Goal: Task Accomplishment & Management: Manage account settings

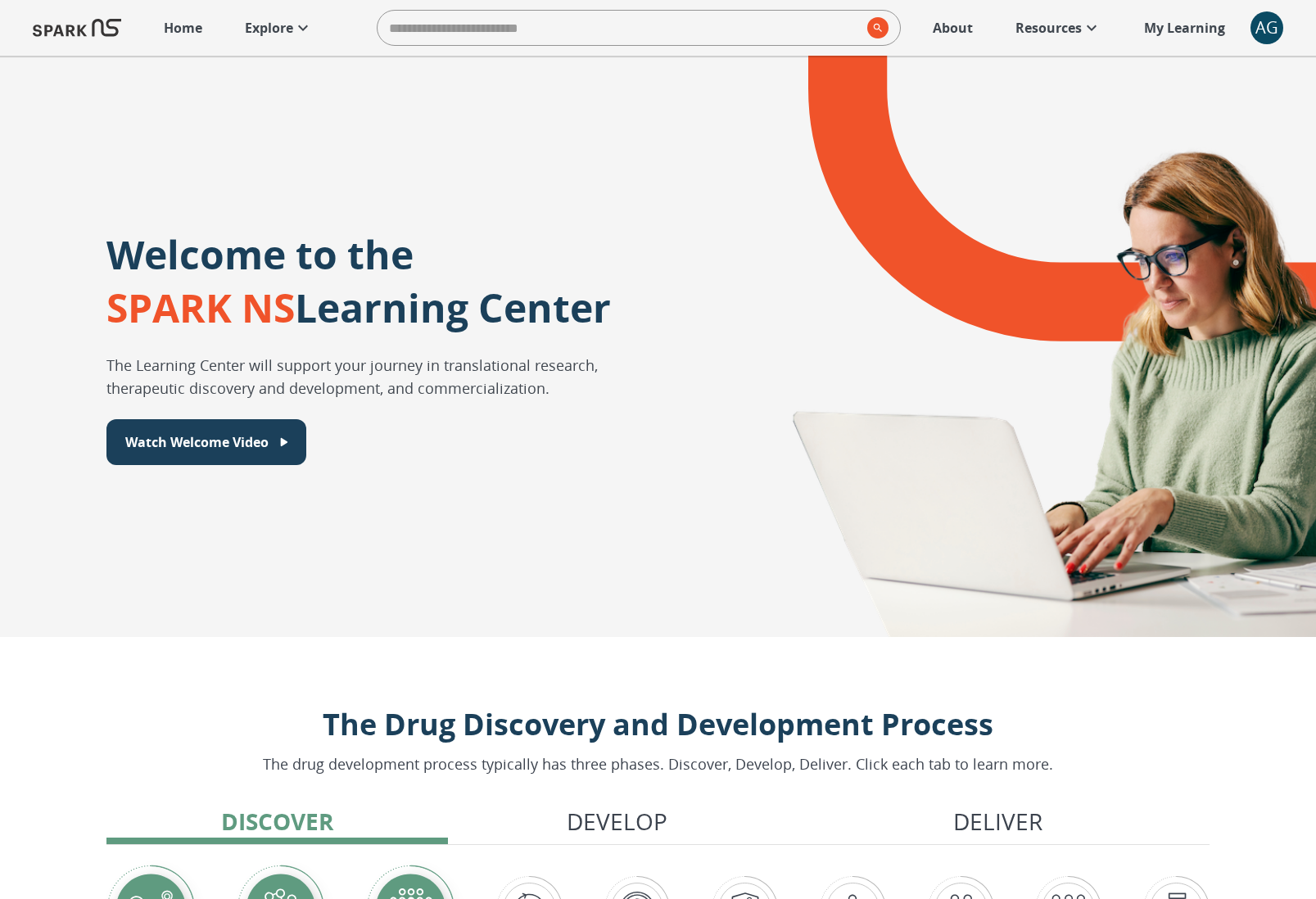
click at [1268, 23] on div "AG" at bounding box center [1267, 28] width 33 height 33
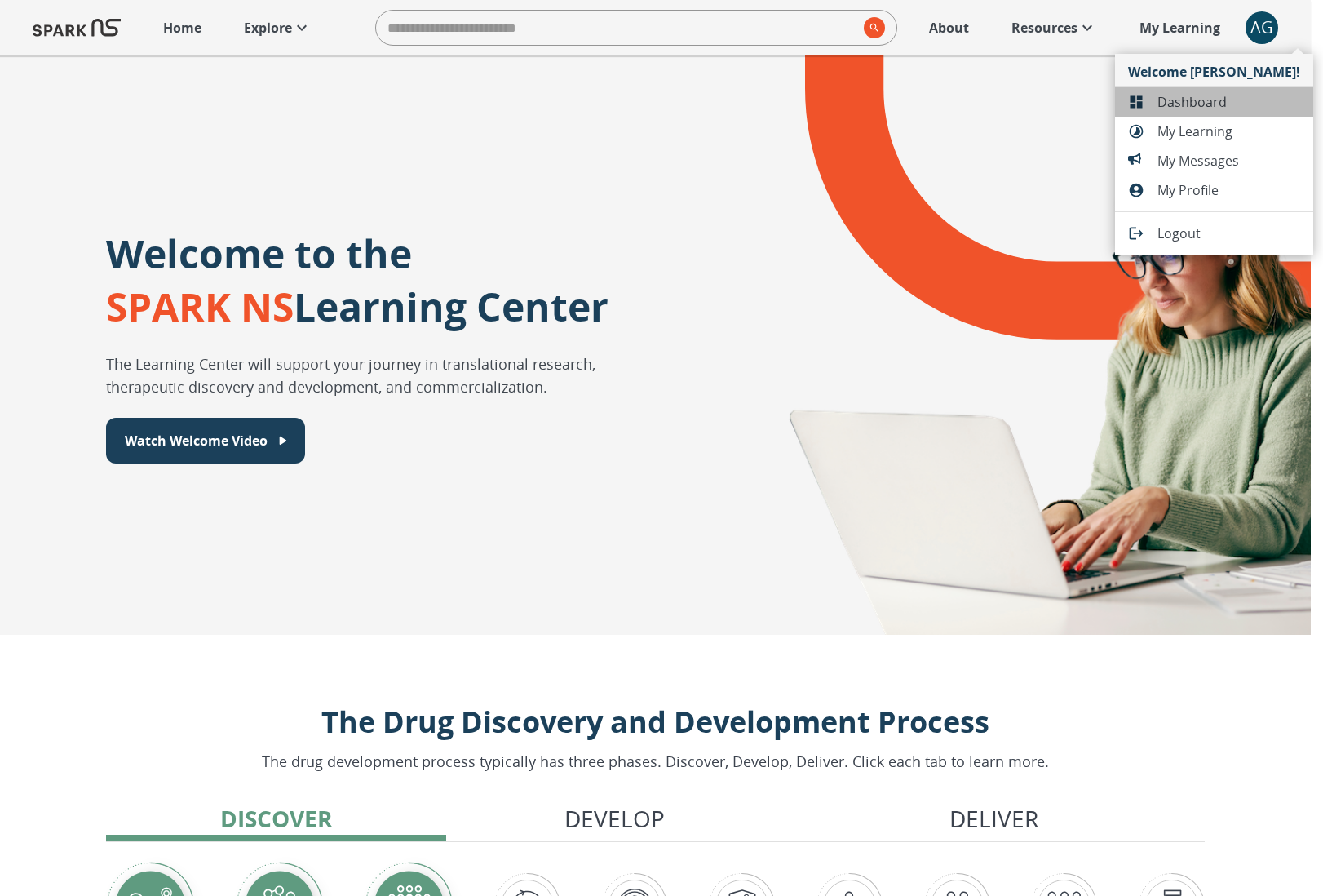
click at [1237, 94] on span "Dashboard" at bounding box center [1228, 102] width 142 height 20
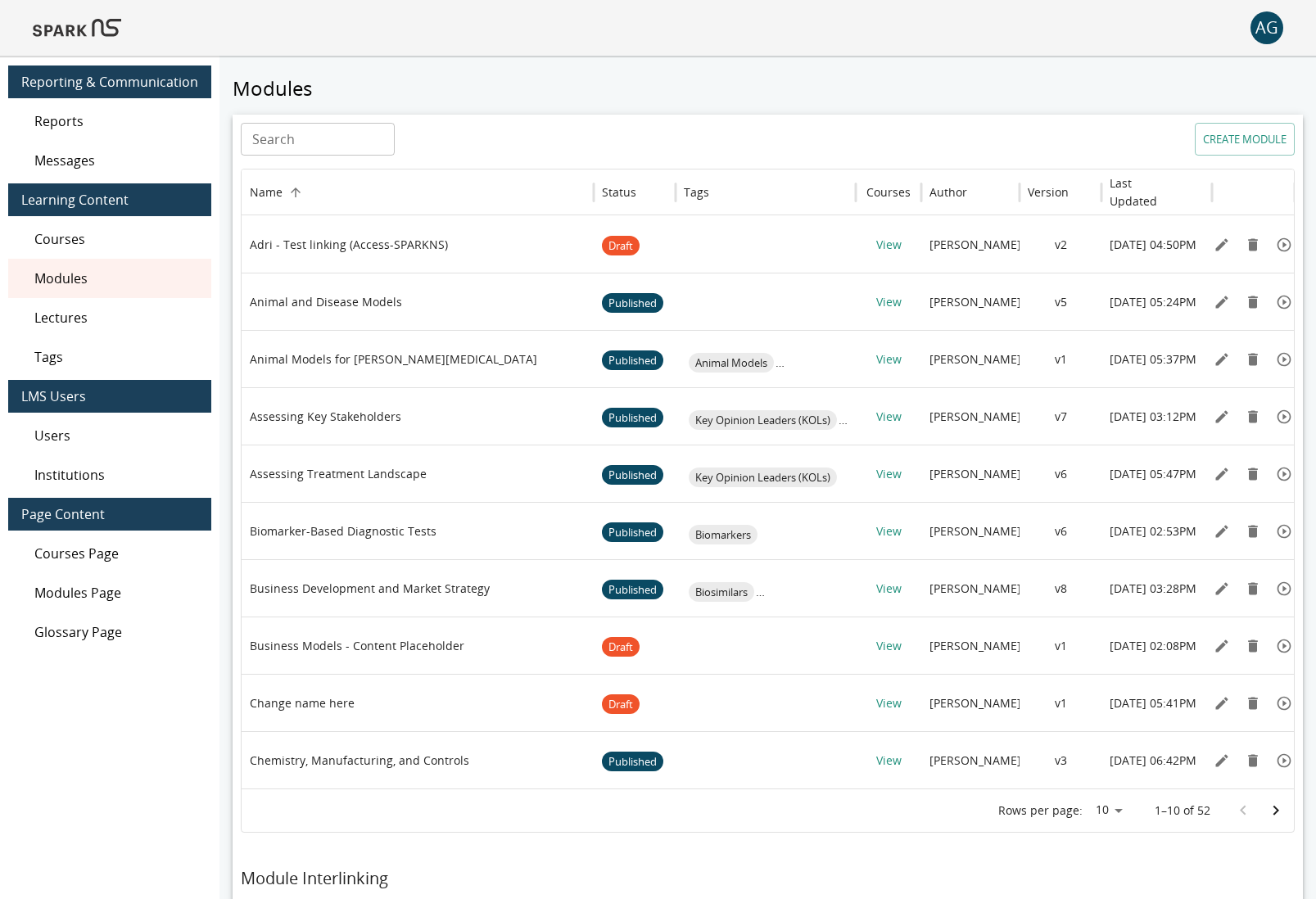
click at [37, 432] on span "Users" at bounding box center [116, 436] width 164 height 20
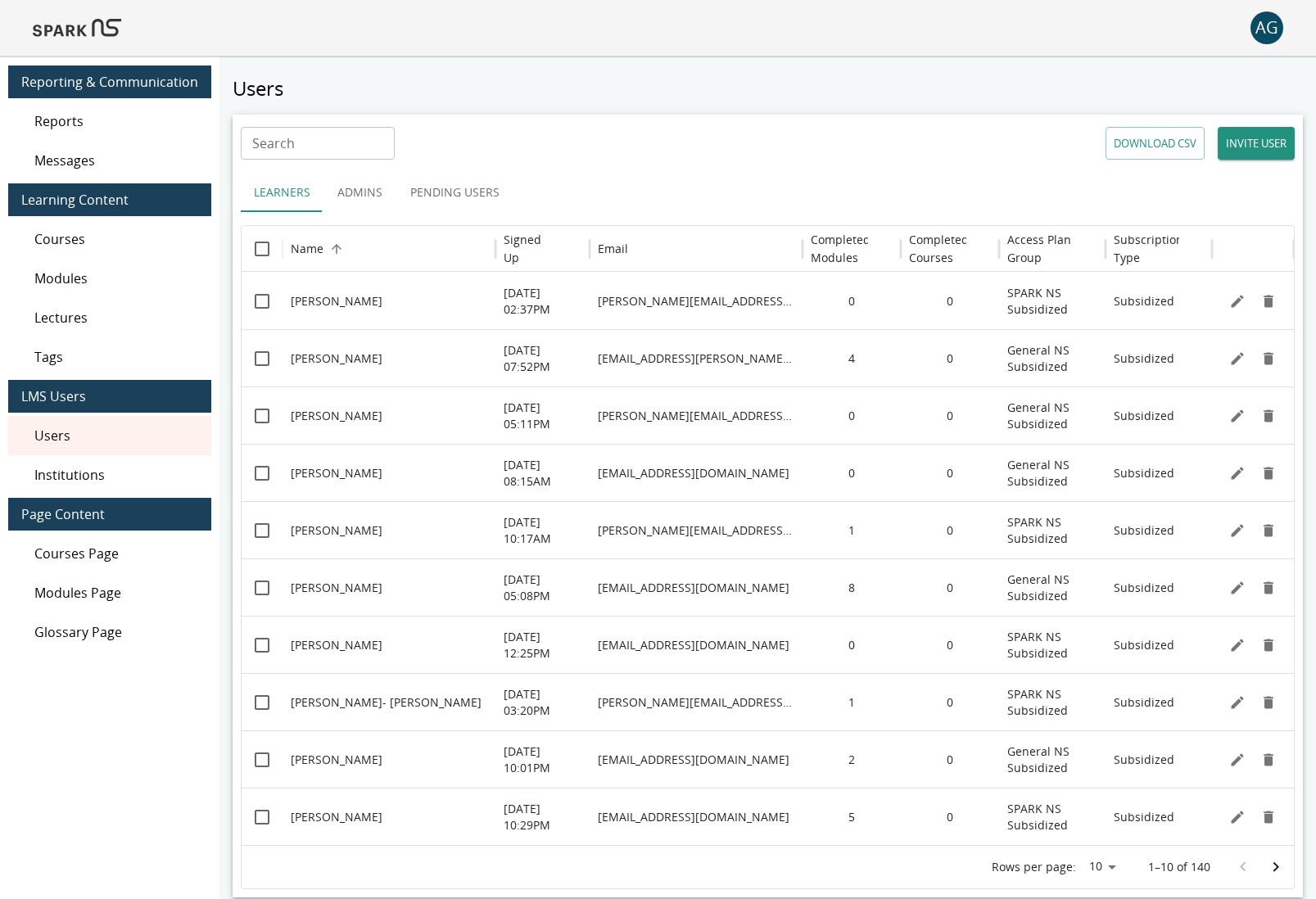
click at [428, 191] on button "Pending Users" at bounding box center [455, 192] width 116 height 39
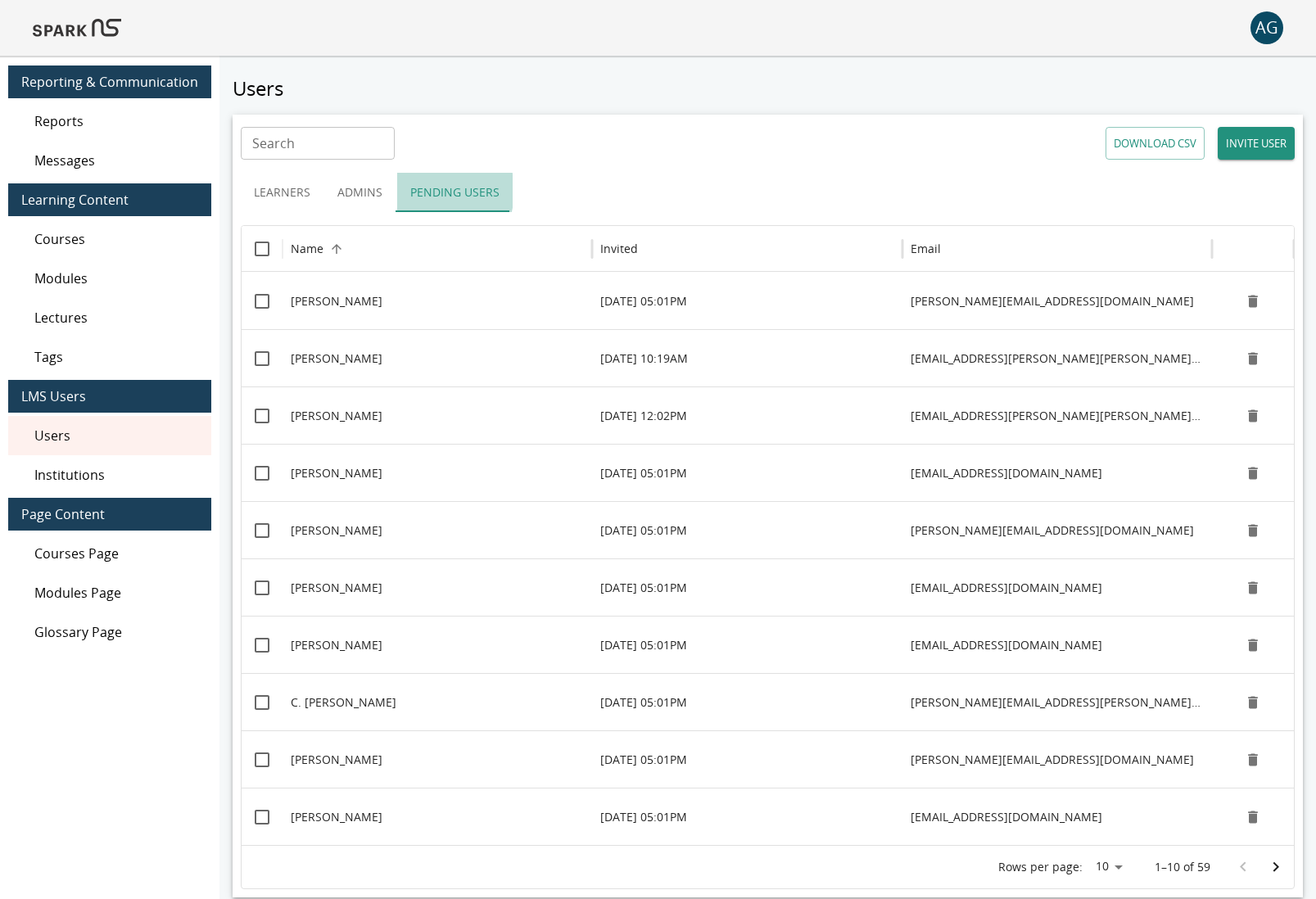
click at [428, 191] on button "Pending Users" at bounding box center [455, 192] width 116 height 39
click at [659, 240] on button "Sort" at bounding box center [651, 249] width 23 height 23
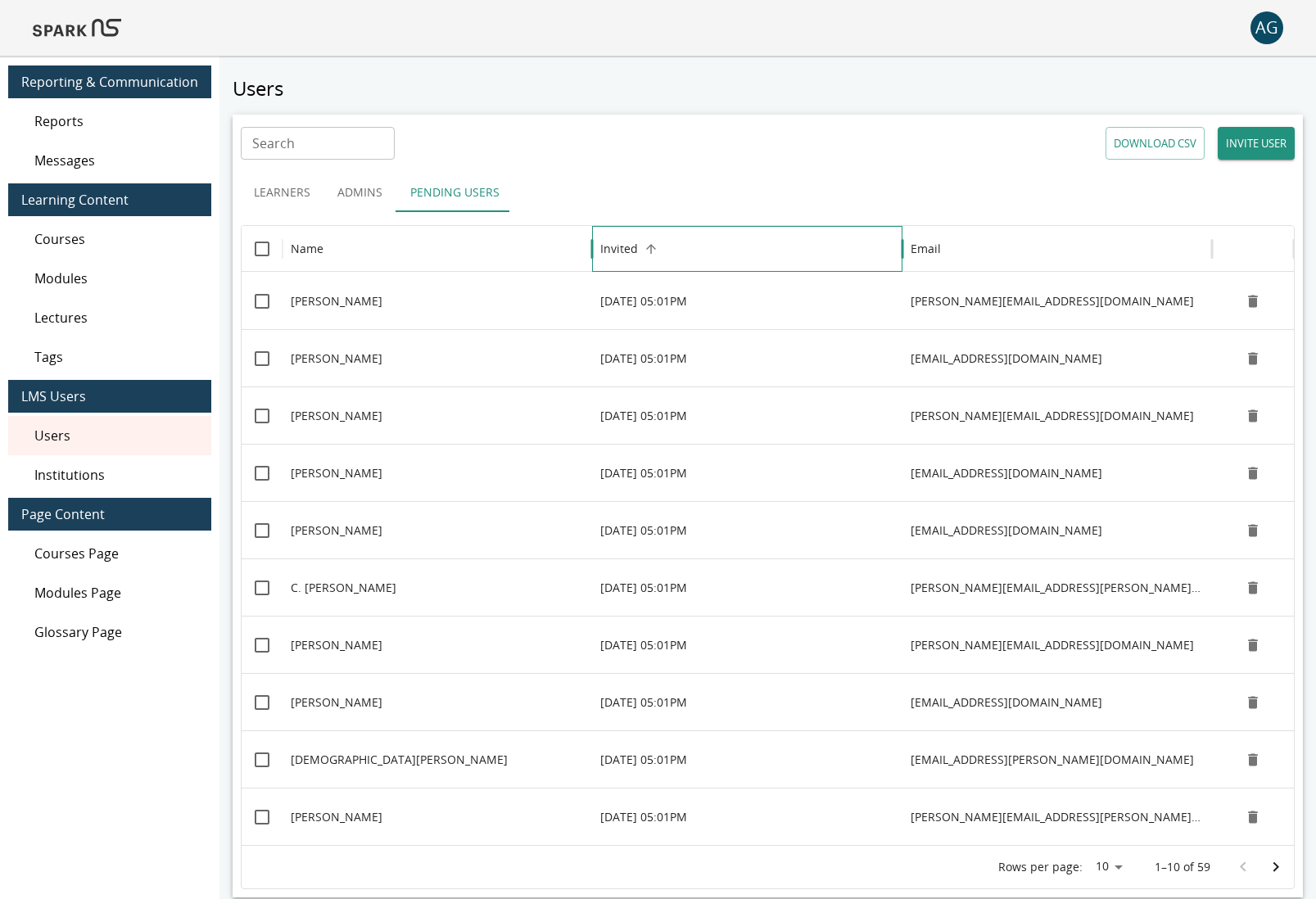
click at [632, 251] on h6 "Invited" at bounding box center [619, 248] width 37 height 18
